Goal: Information Seeking & Learning: Learn about a topic

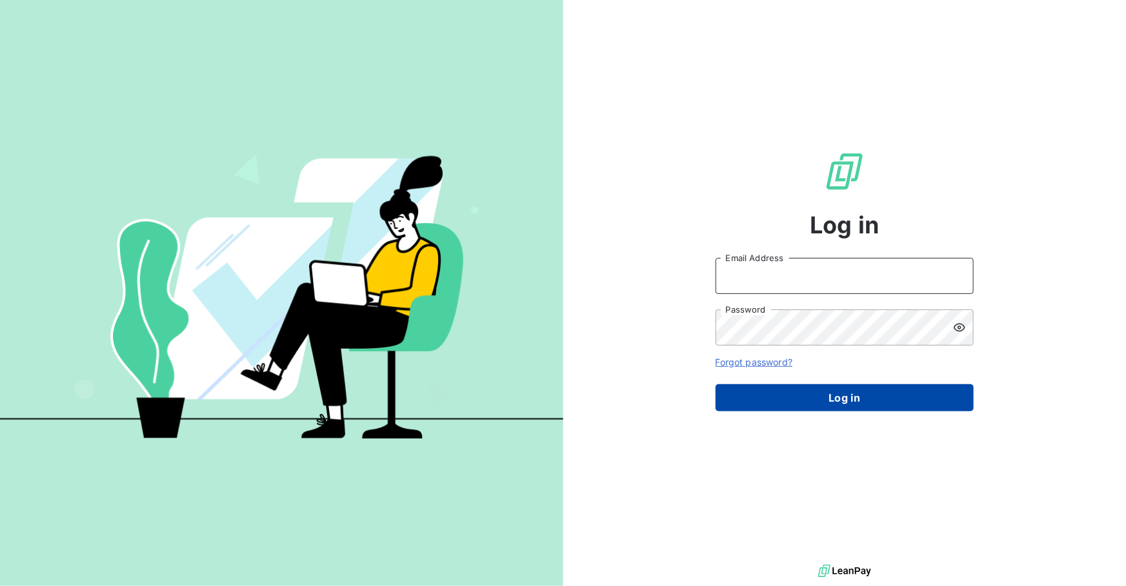
type input "[EMAIL_ADDRESS][DOMAIN_NAME]"
click at [837, 406] on button "Log in" at bounding box center [845, 398] width 258 height 27
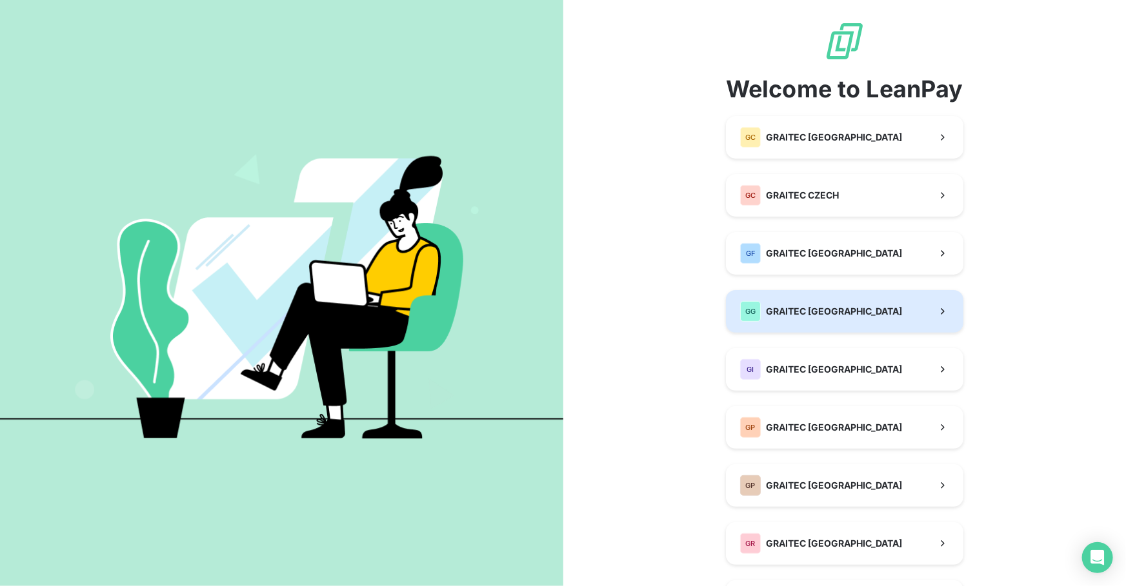
click at [803, 308] on span "GRAITEC [GEOGRAPHIC_DATA]" at bounding box center [834, 311] width 136 height 13
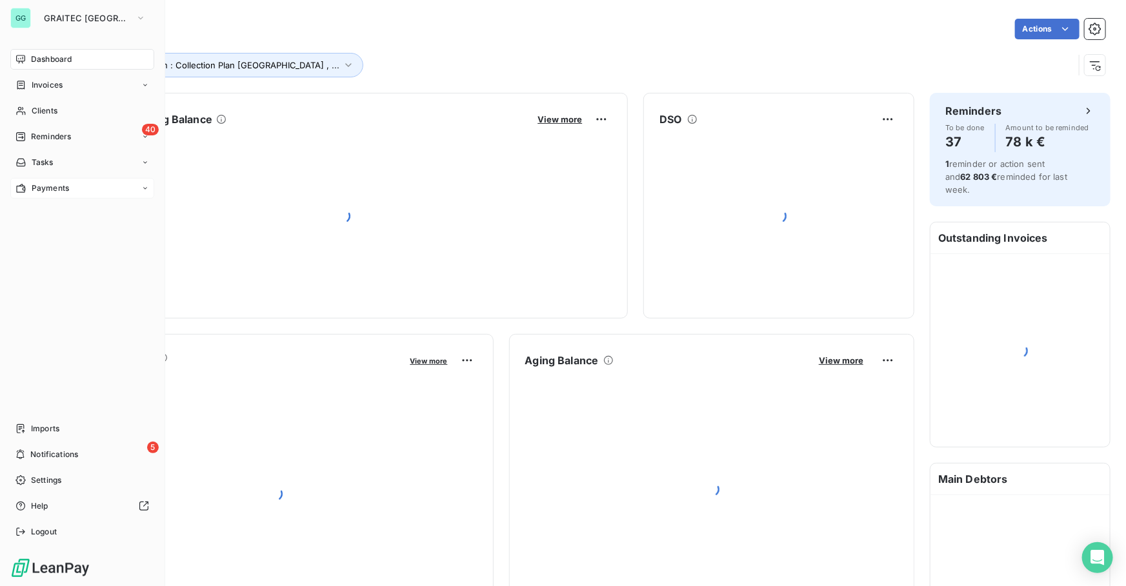
click at [57, 196] on div "Payments" at bounding box center [82, 188] width 144 height 21
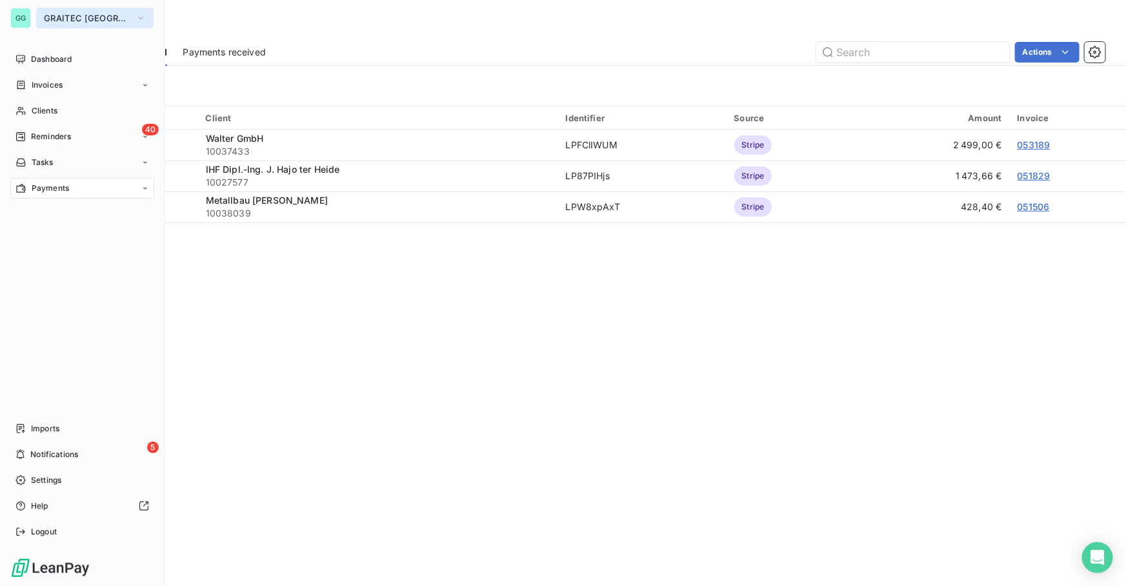
click at [47, 10] on button "GRAITEC [GEOGRAPHIC_DATA]" at bounding box center [94, 18] width 117 height 21
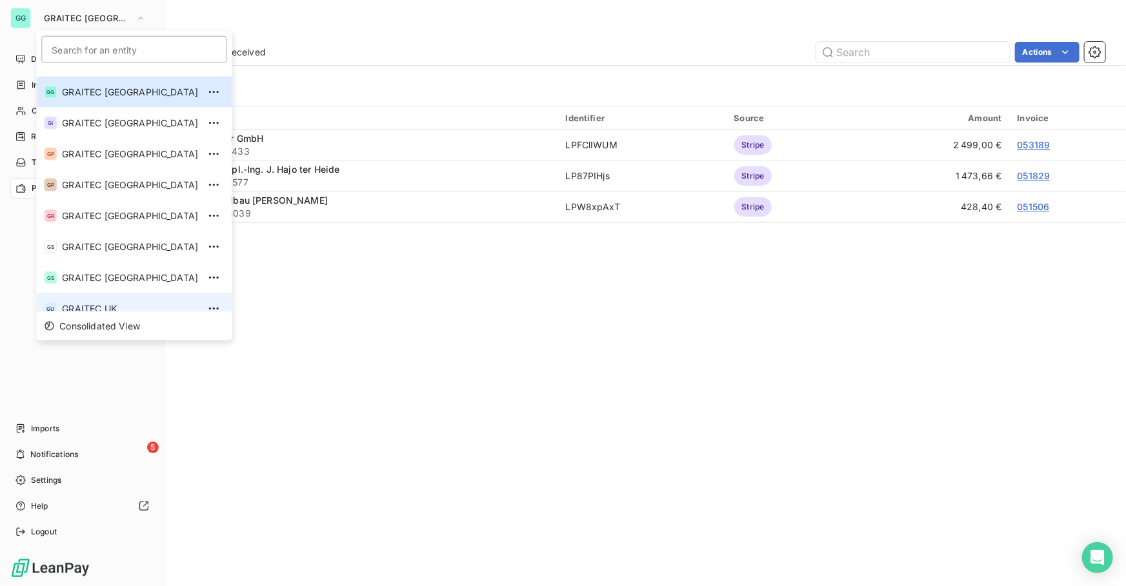
scroll to position [128, 0]
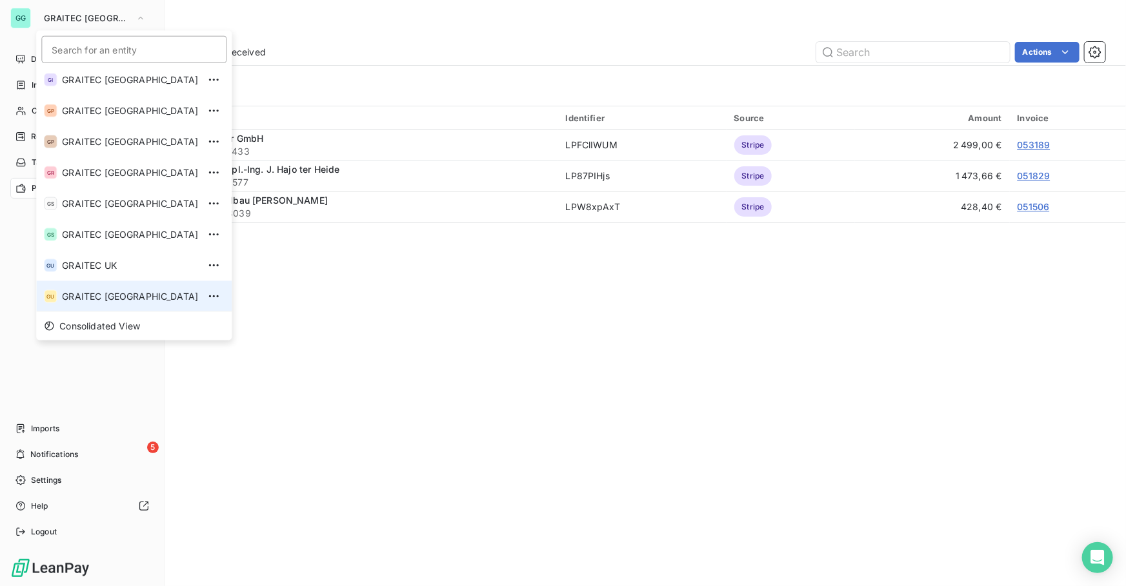
click at [105, 288] on li "GU GRAITEC [GEOGRAPHIC_DATA]" at bounding box center [133, 296] width 195 height 31
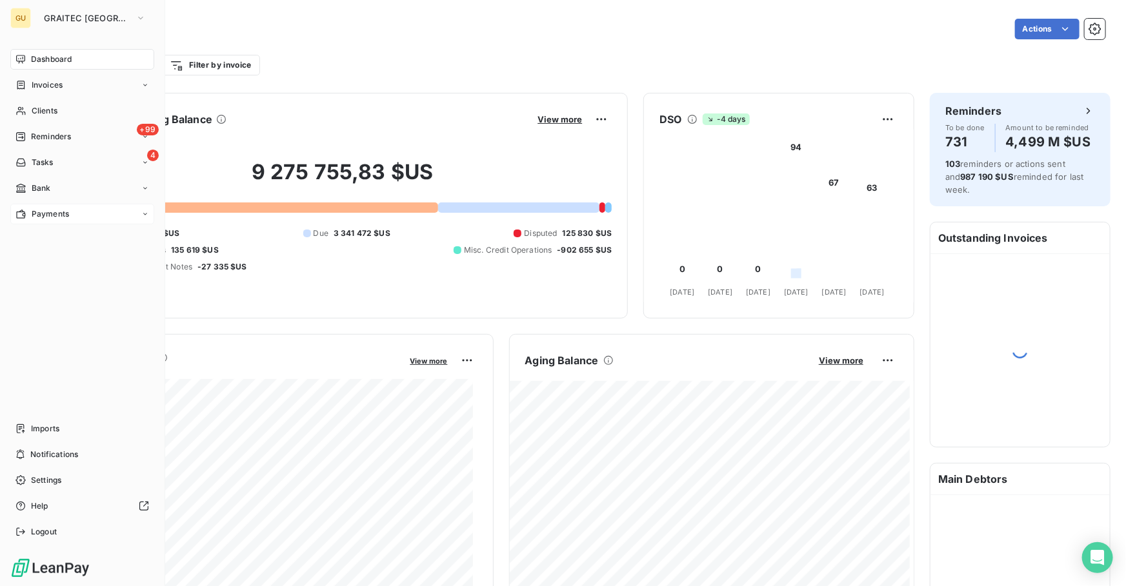
click at [43, 215] on span "Payments" at bounding box center [50, 214] width 37 height 12
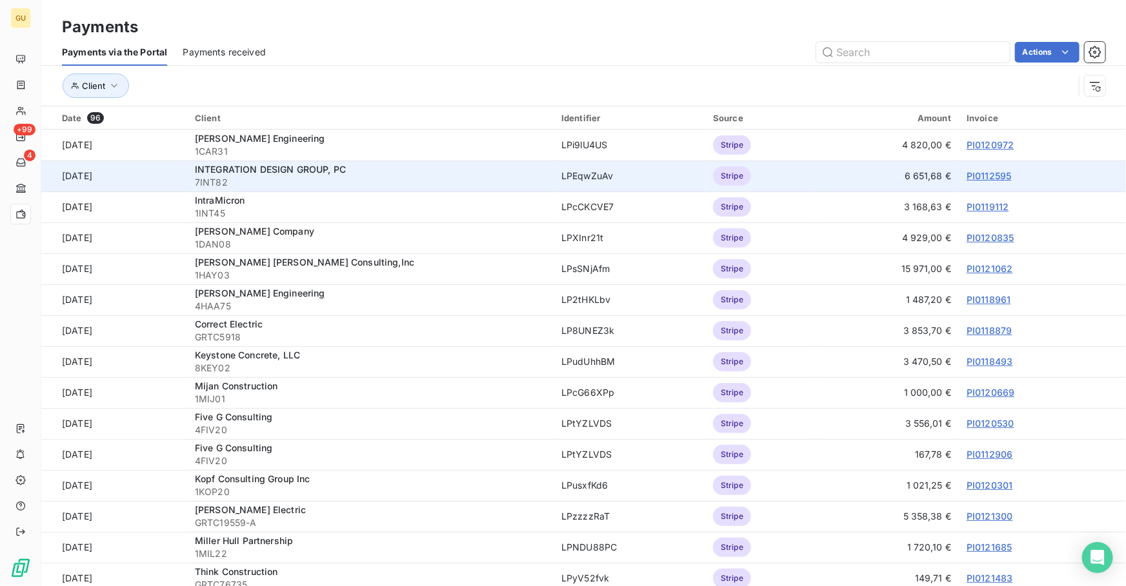
click at [967, 174] on link "PI0112595" at bounding box center [989, 175] width 45 height 11
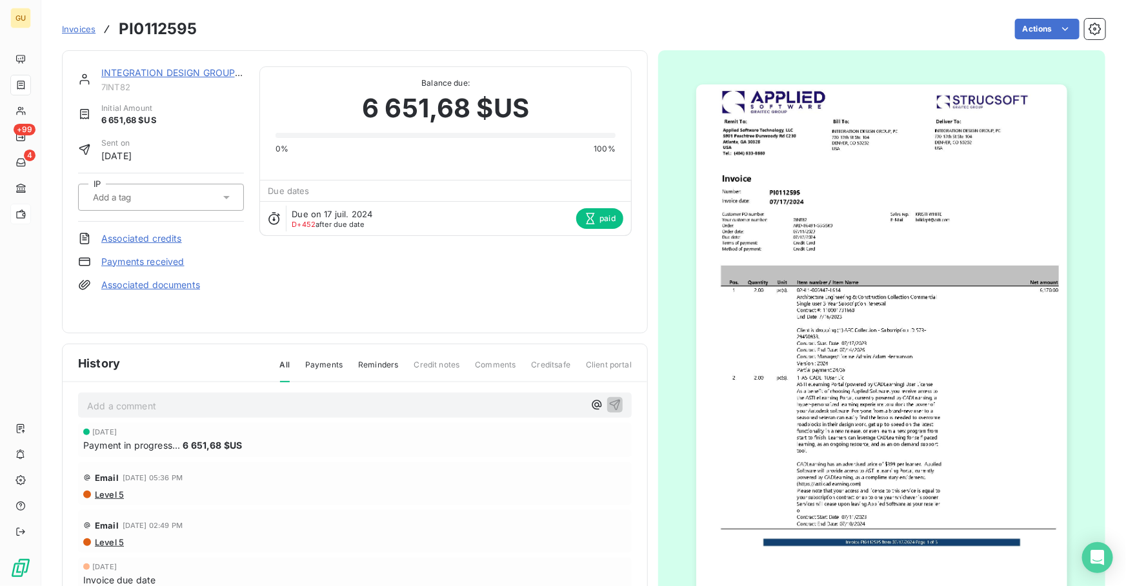
scroll to position [6, 0]
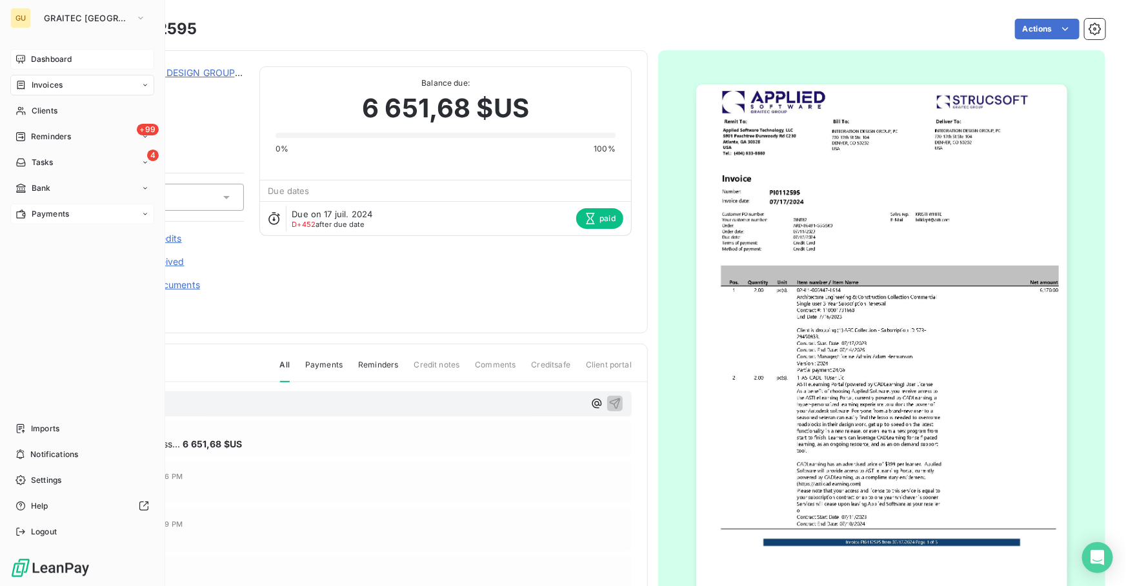
click at [41, 57] on span "Dashboard" at bounding box center [51, 60] width 41 height 12
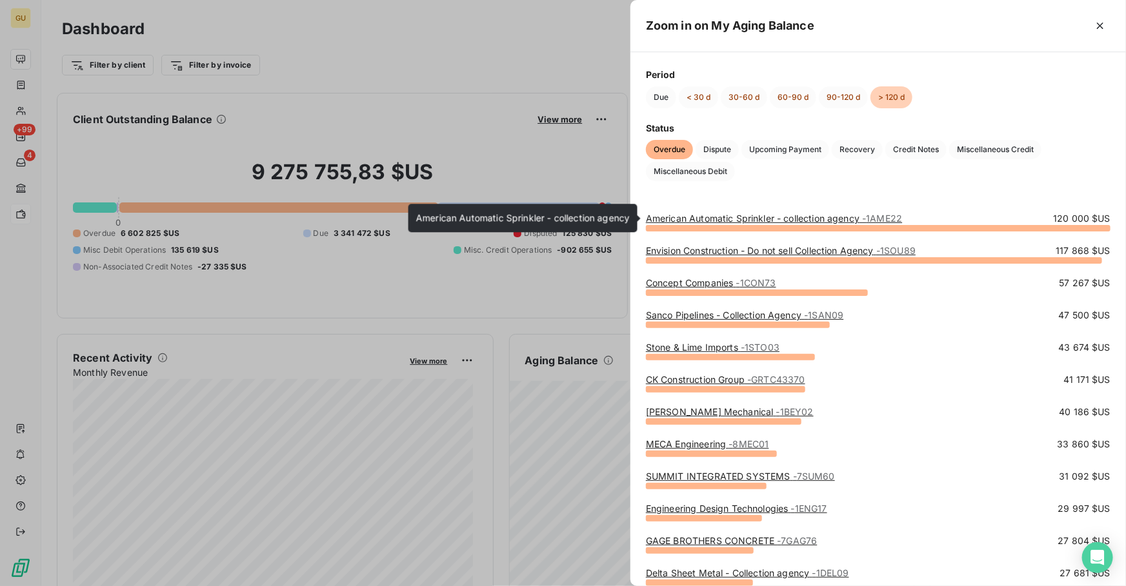
click at [741, 221] on link "American Automatic Sprinkler - collection agency - 1AME22" at bounding box center [774, 218] width 256 height 11
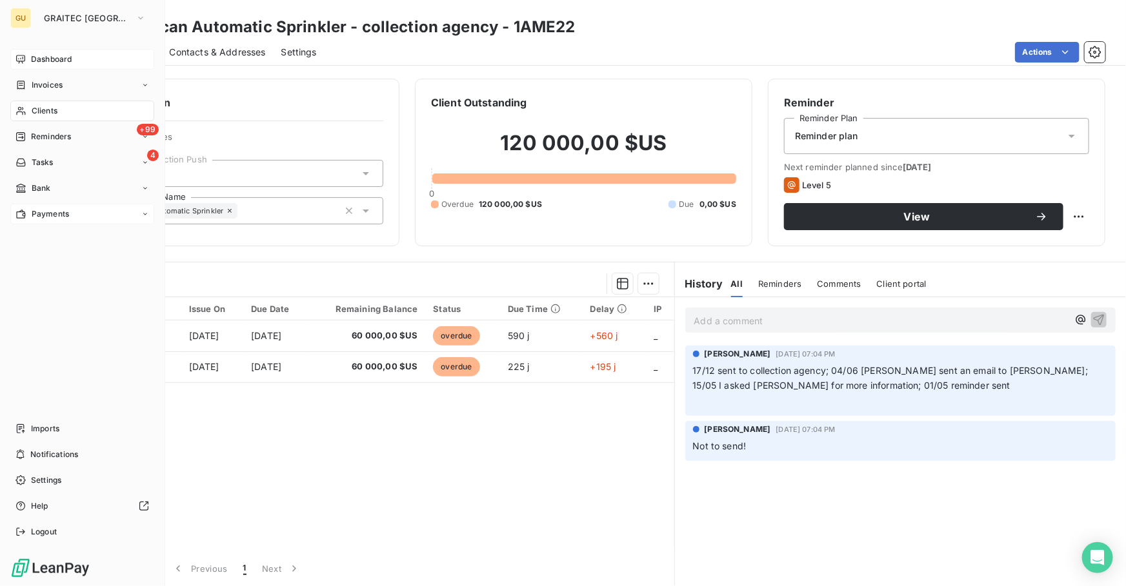
click at [64, 58] on span "Dashboard" at bounding box center [51, 60] width 41 height 12
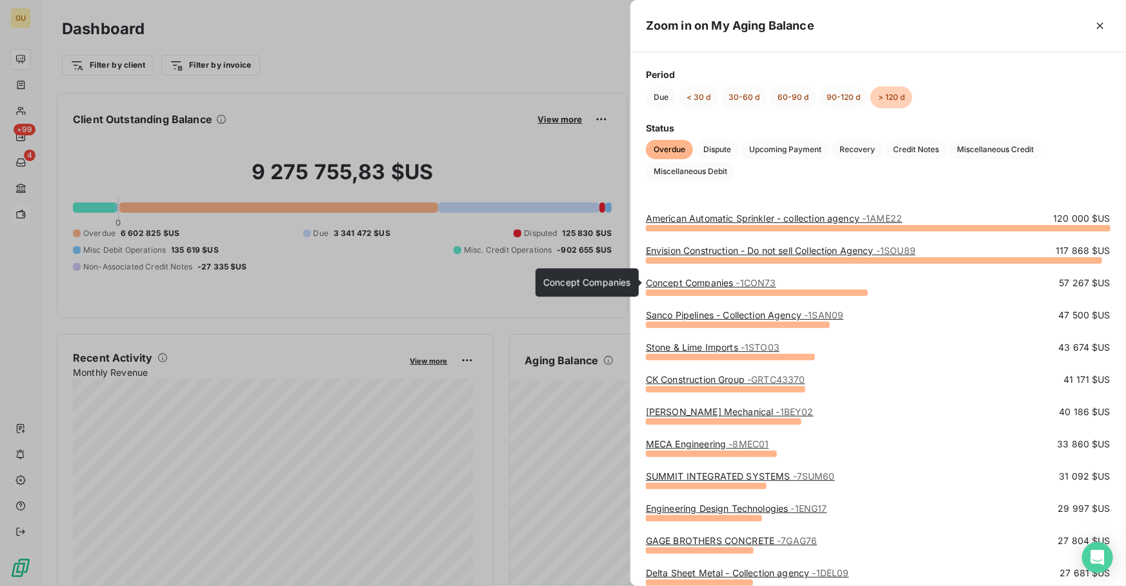
click at [706, 280] on link "Concept Companies - 1CON73" at bounding box center [711, 282] width 130 height 11
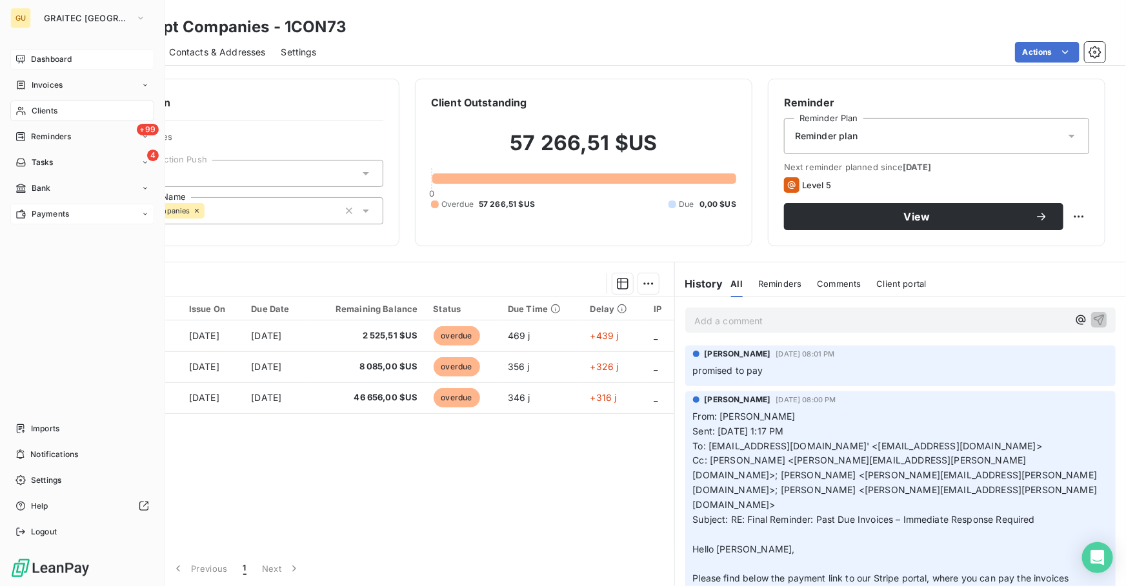
click at [44, 56] on span "Dashboard" at bounding box center [51, 60] width 41 height 12
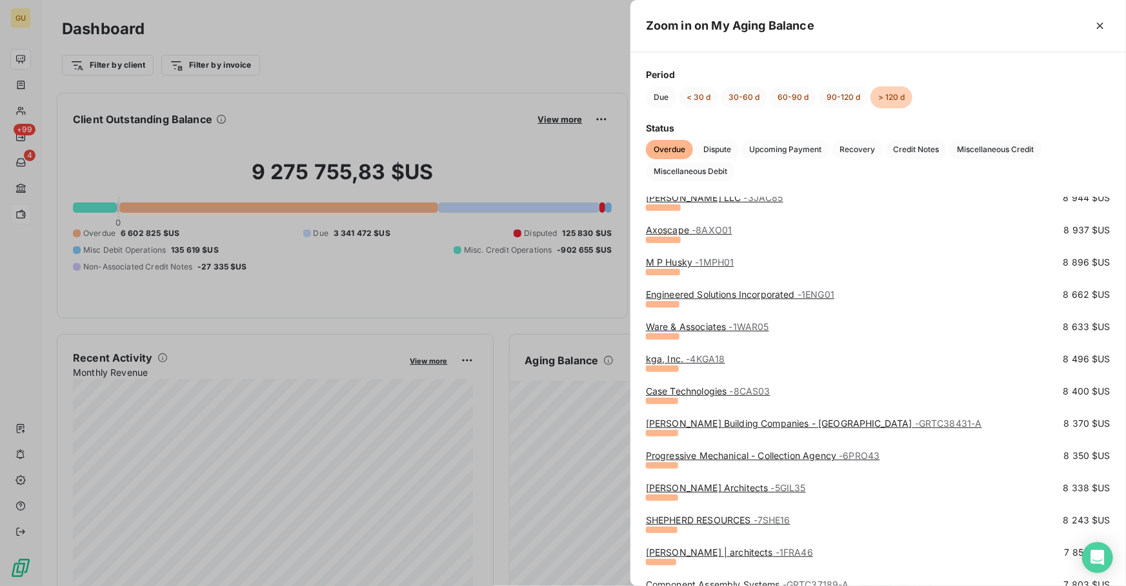
scroll to position [2815, 0]
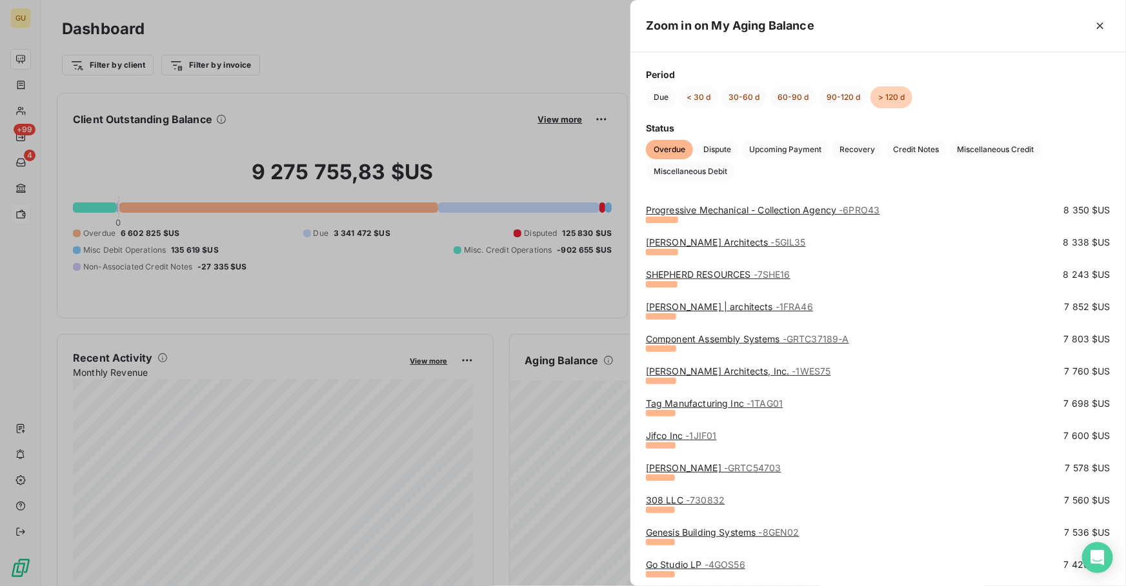
click at [484, 35] on div at bounding box center [563, 293] width 1126 height 586
